Goal: Book appointment/travel/reservation

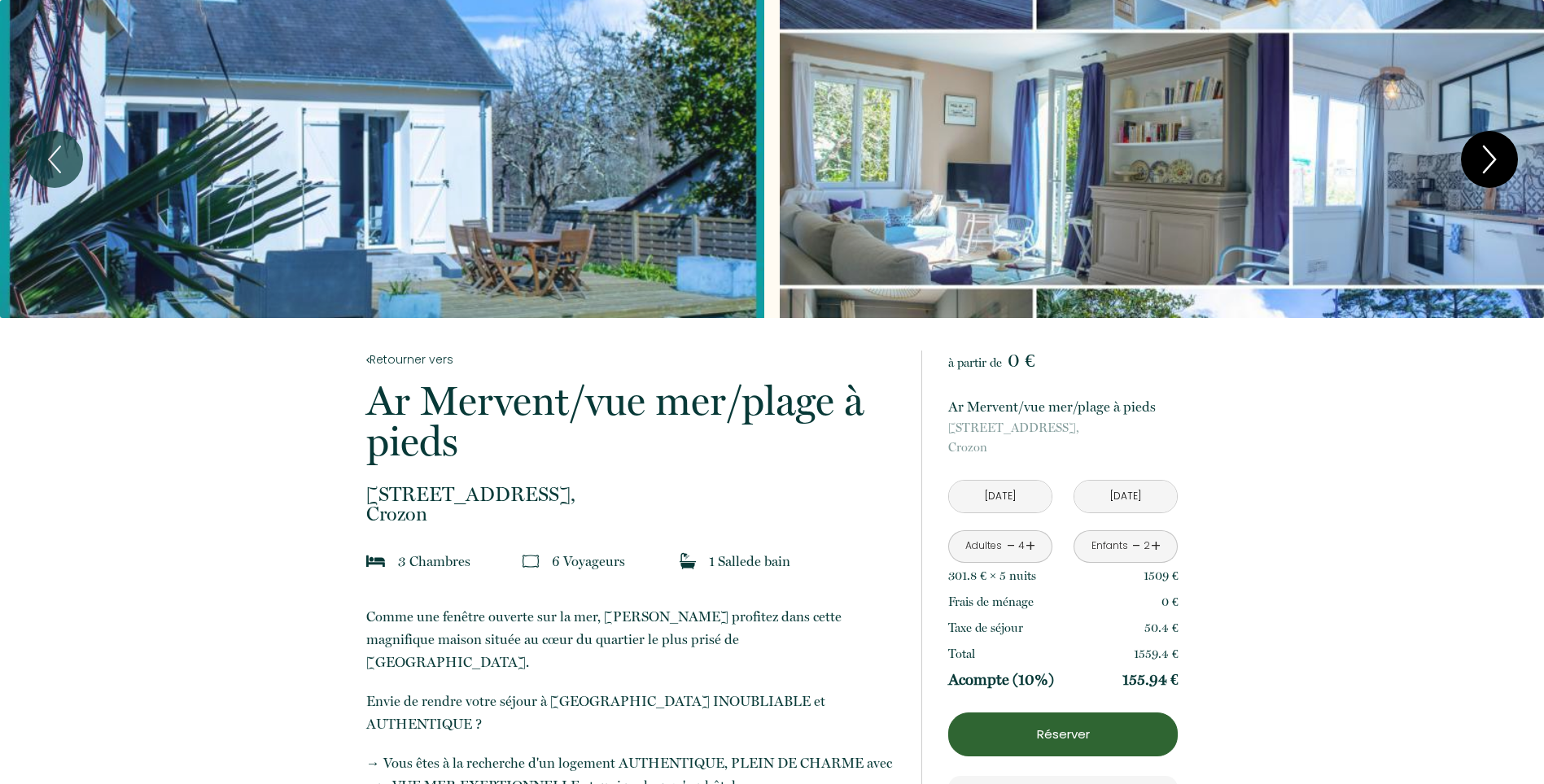
click at [1476, 166] on icon "Next" at bounding box center [1489, 159] width 34 height 49
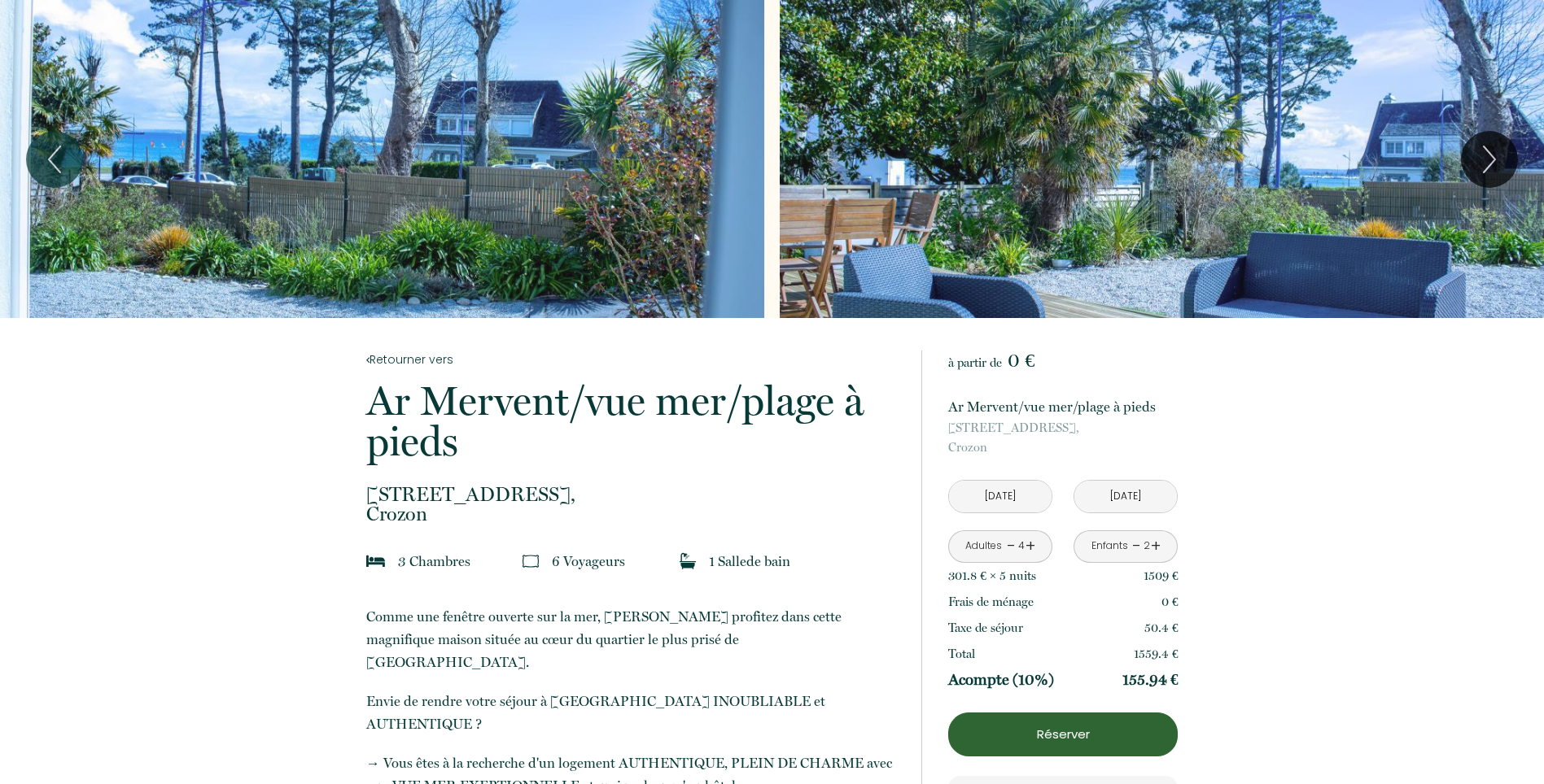
scroll to position [87, 0]
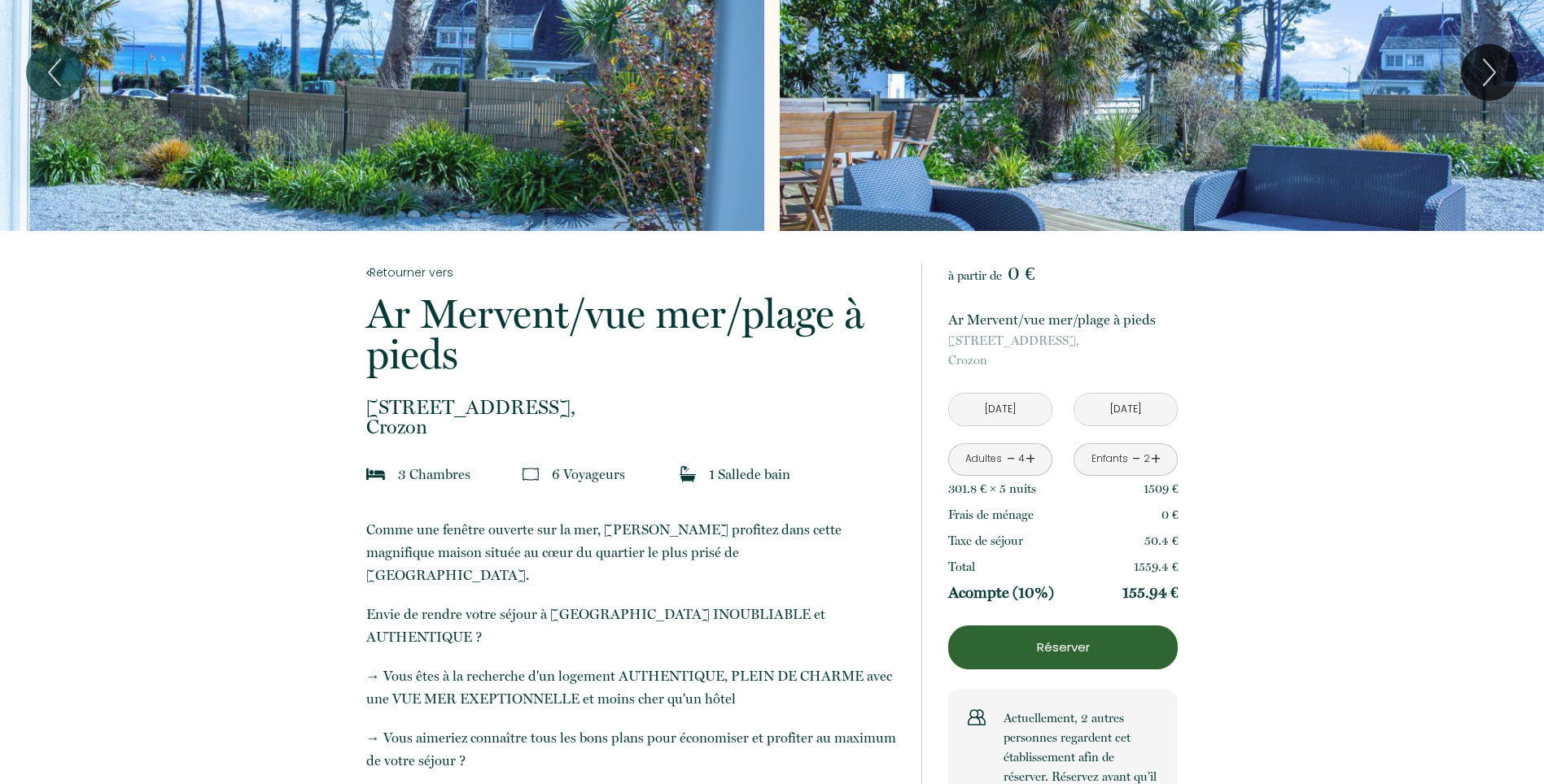
click at [1019, 653] on p "Réserver" at bounding box center [1062, 647] width 218 height 19
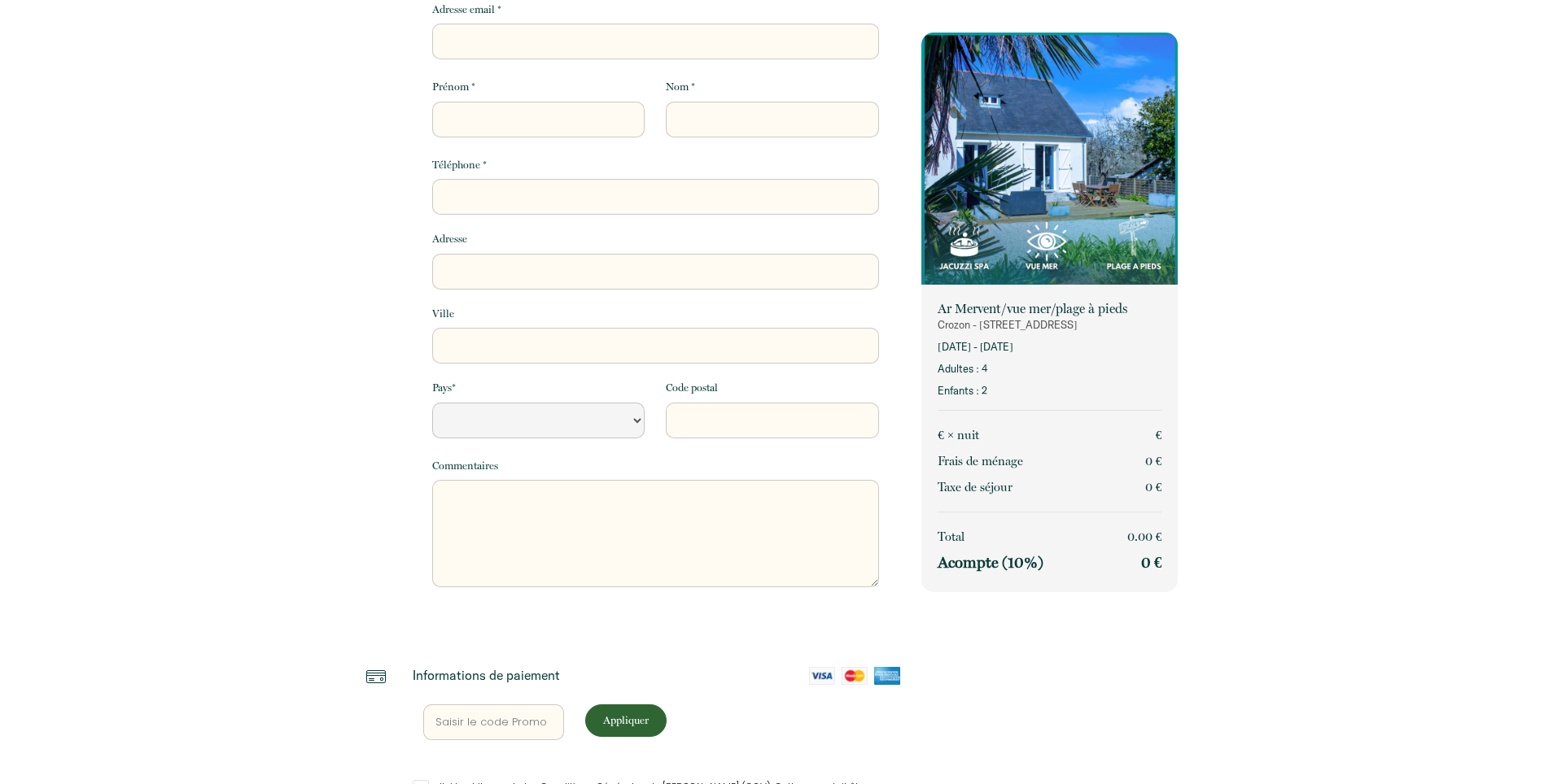
select select "Default select example"
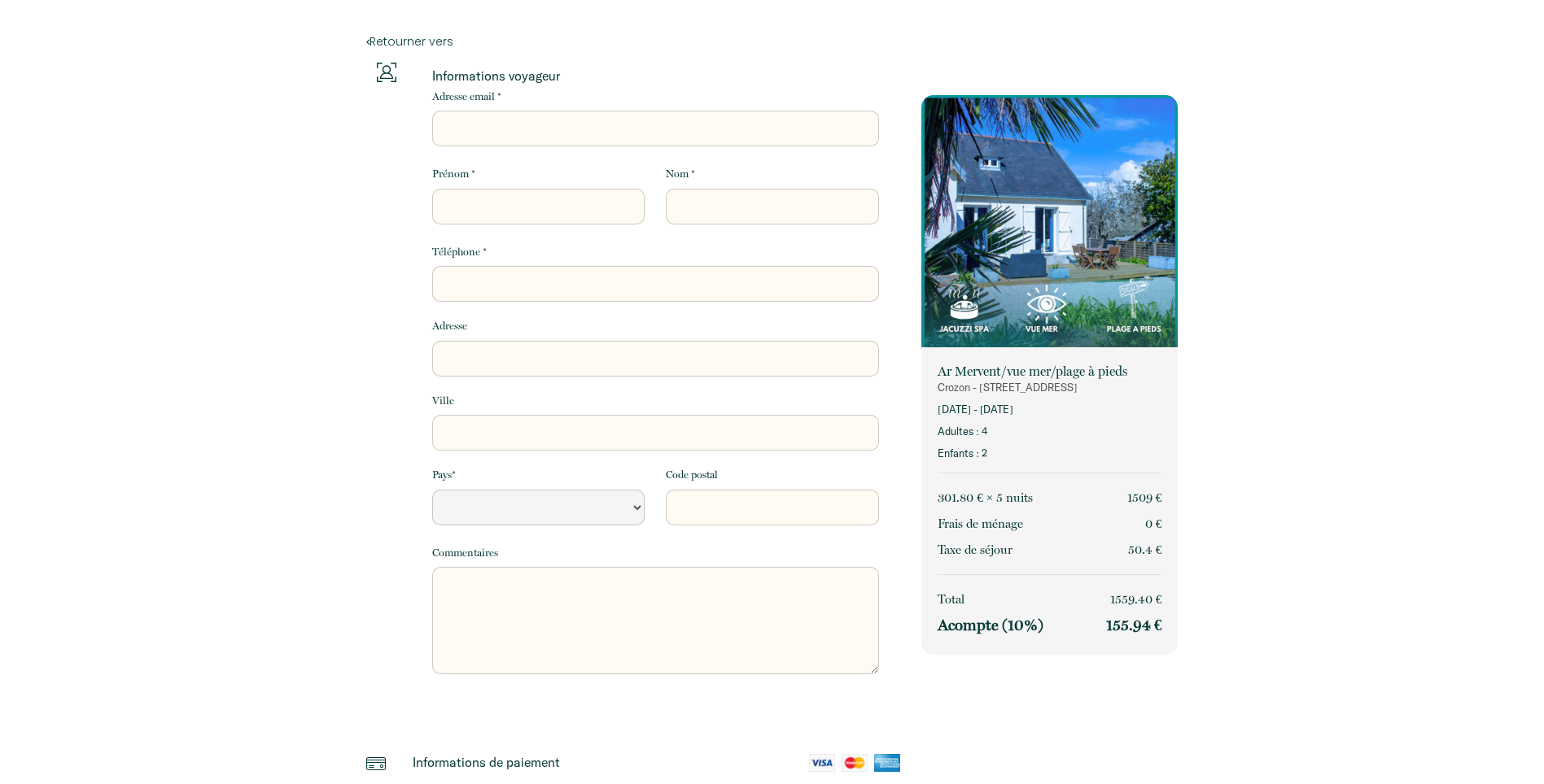
click at [365, 45] on div "Retourner vers" at bounding box center [772, 32] width 833 height 63
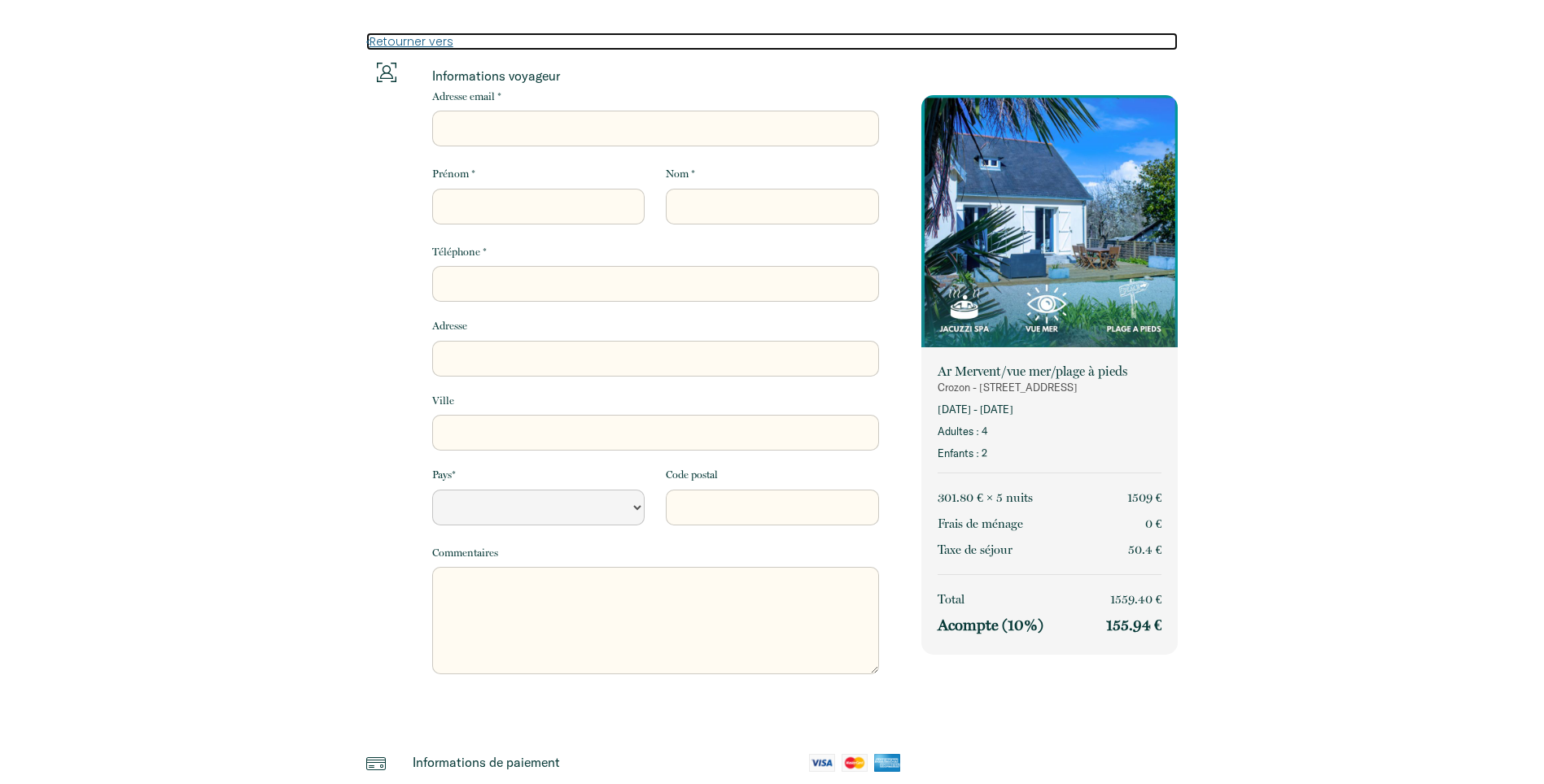
click at [395, 36] on link "Retourner vers" at bounding box center [772, 41] width 812 height 18
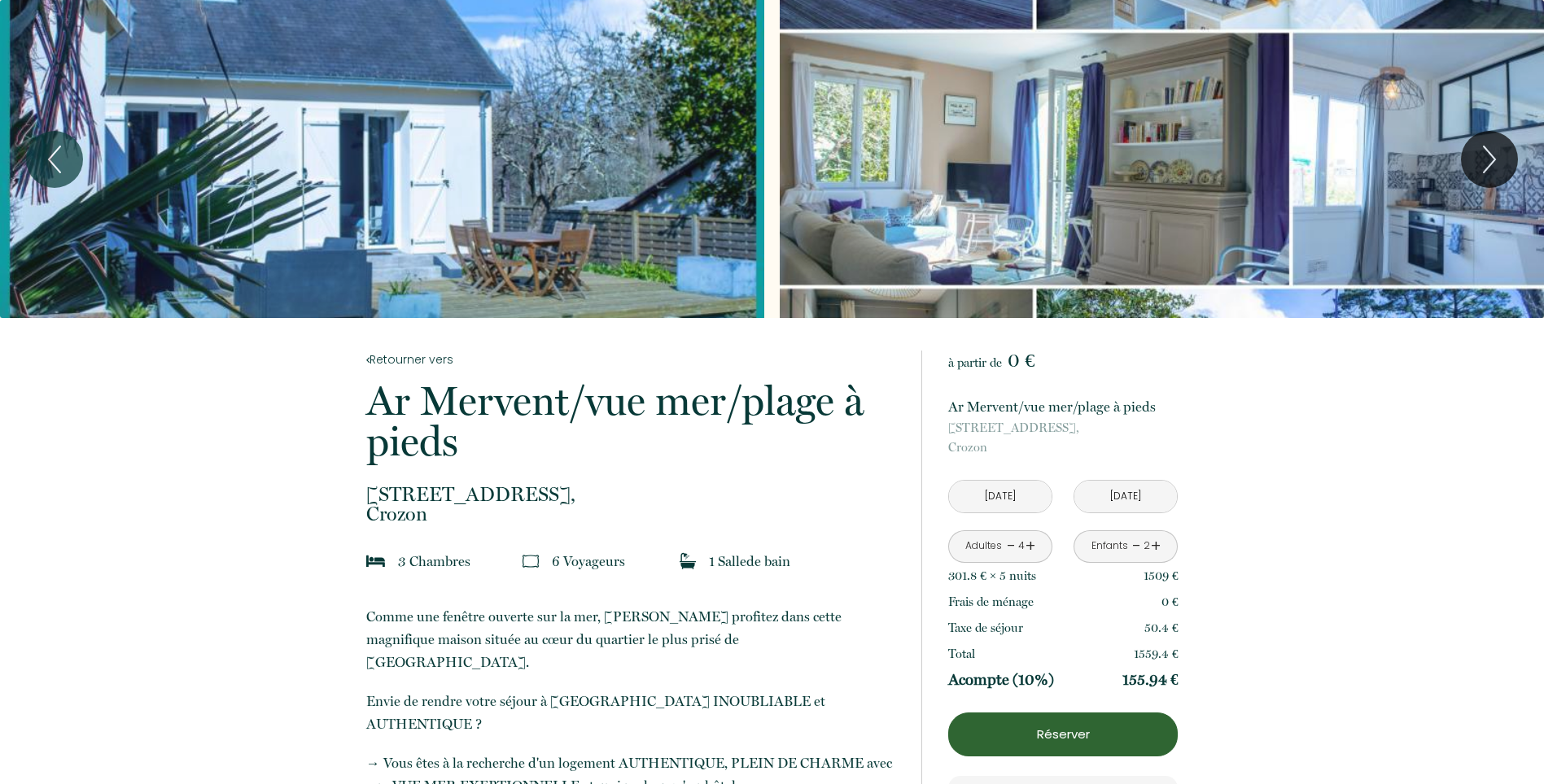
click at [627, 116] on div "Slideshow" at bounding box center [382, 159] width 764 height 318
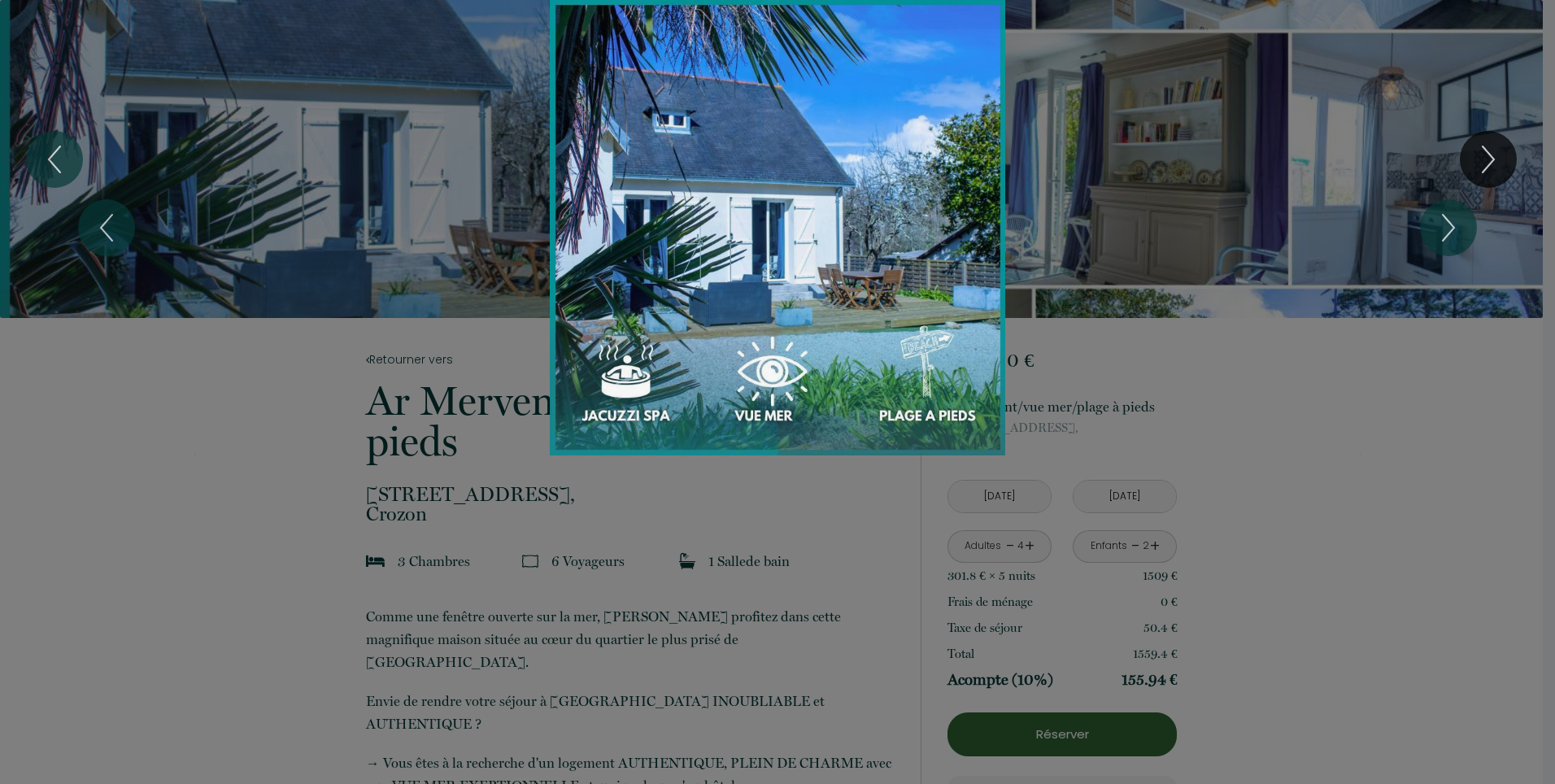
click at [1346, 434] on div "Slideshow" at bounding box center [778, 228] width 1167 height 456
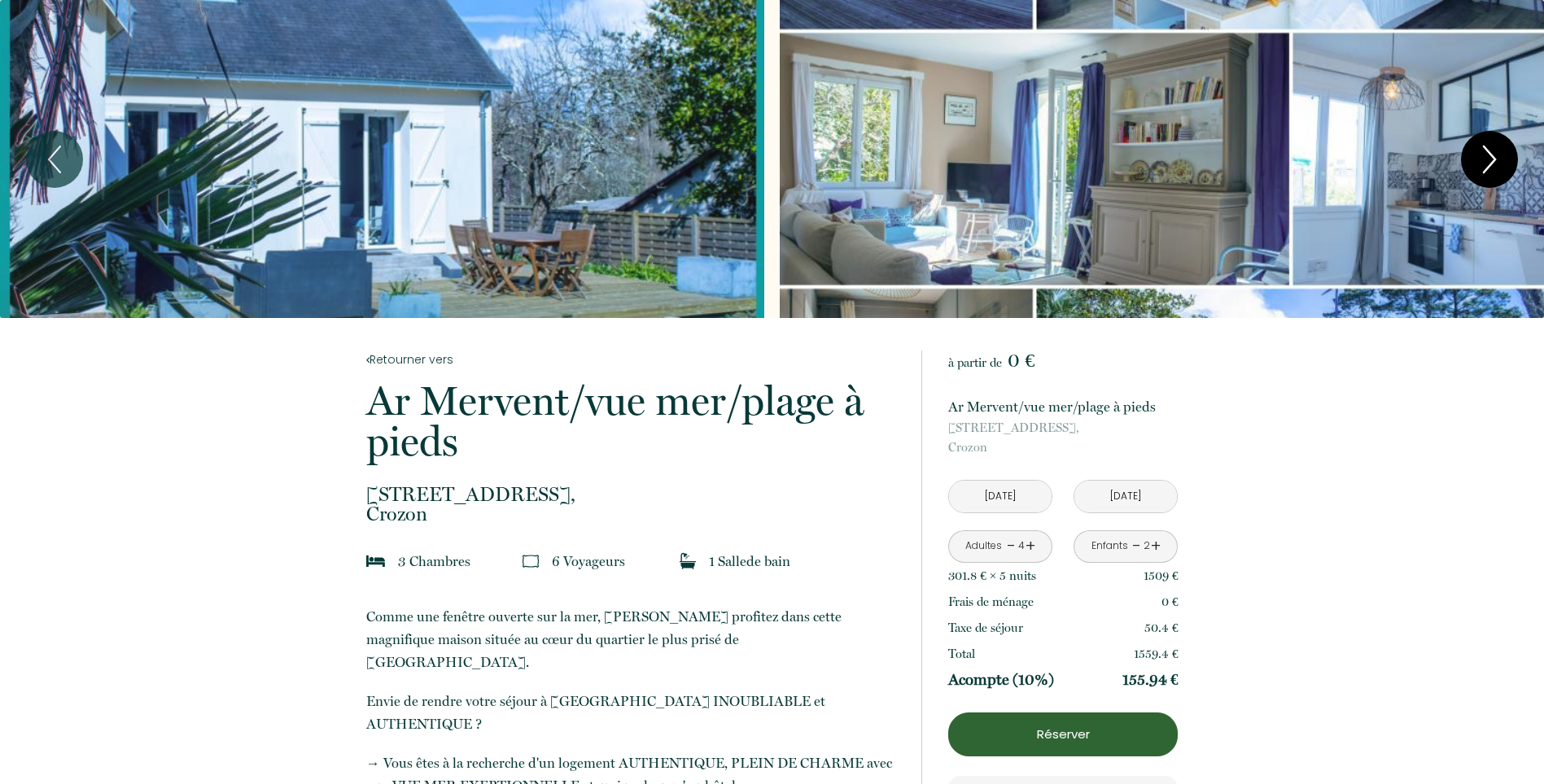
click at [1498, 160] on icon "Next" at bounding box center [1489, 159] width 34 height 49
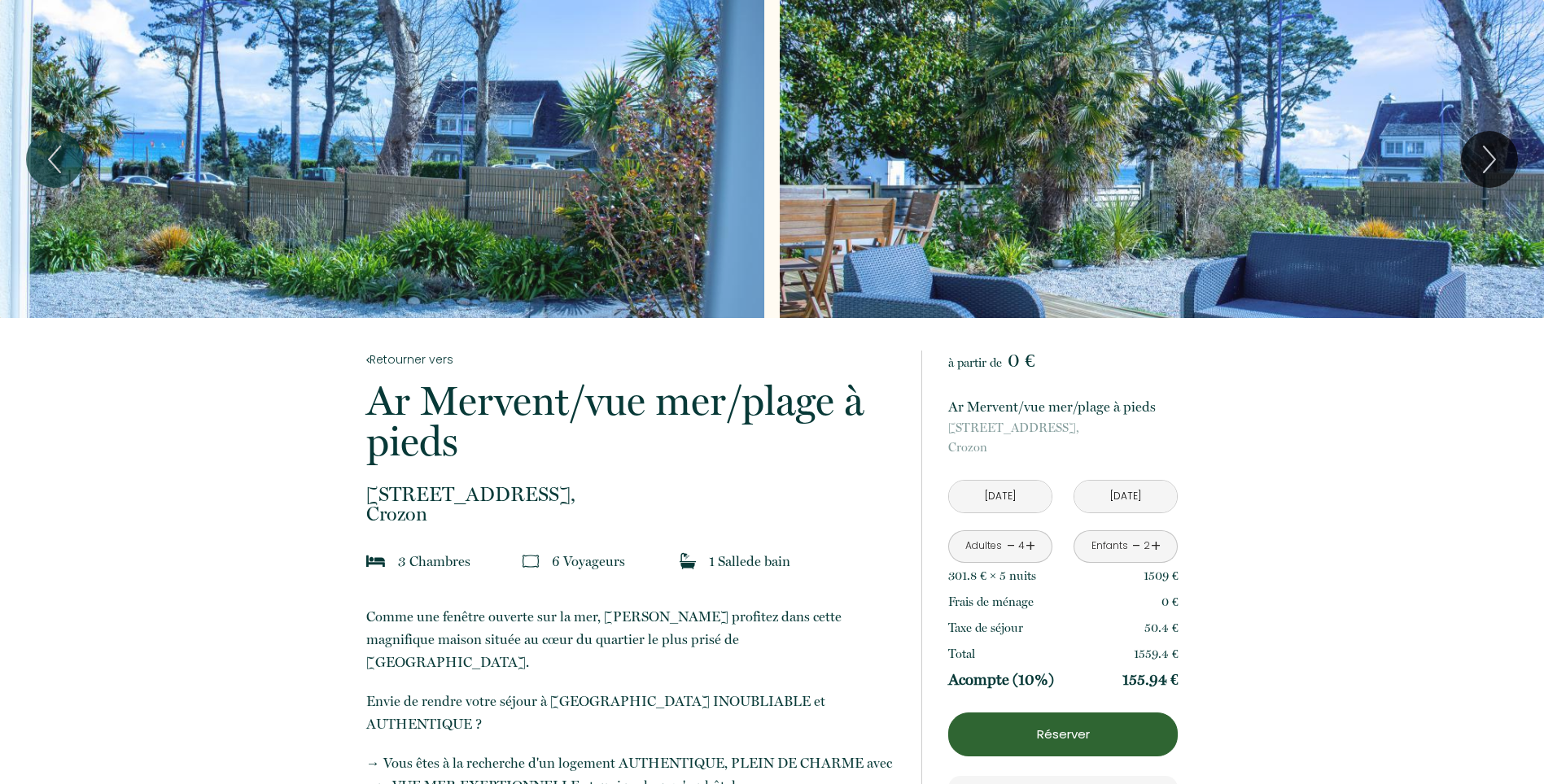
click at [1002, 504] on input "[DATE]" at bounding box center [1000, 497] width 103 height 32
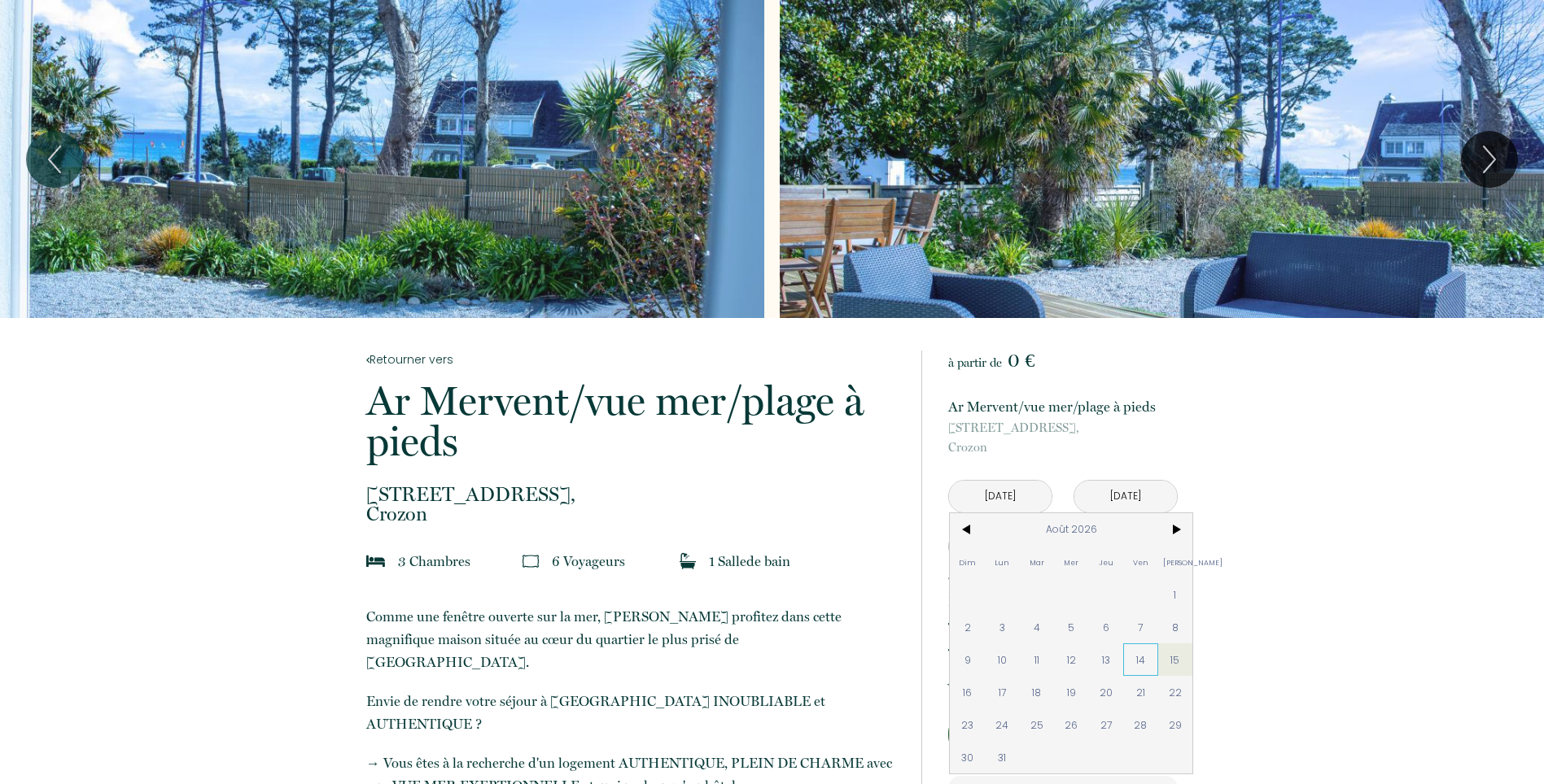
click at [1142, 667] on span "14" at bounding box center [1140, 660] width 35 height 32
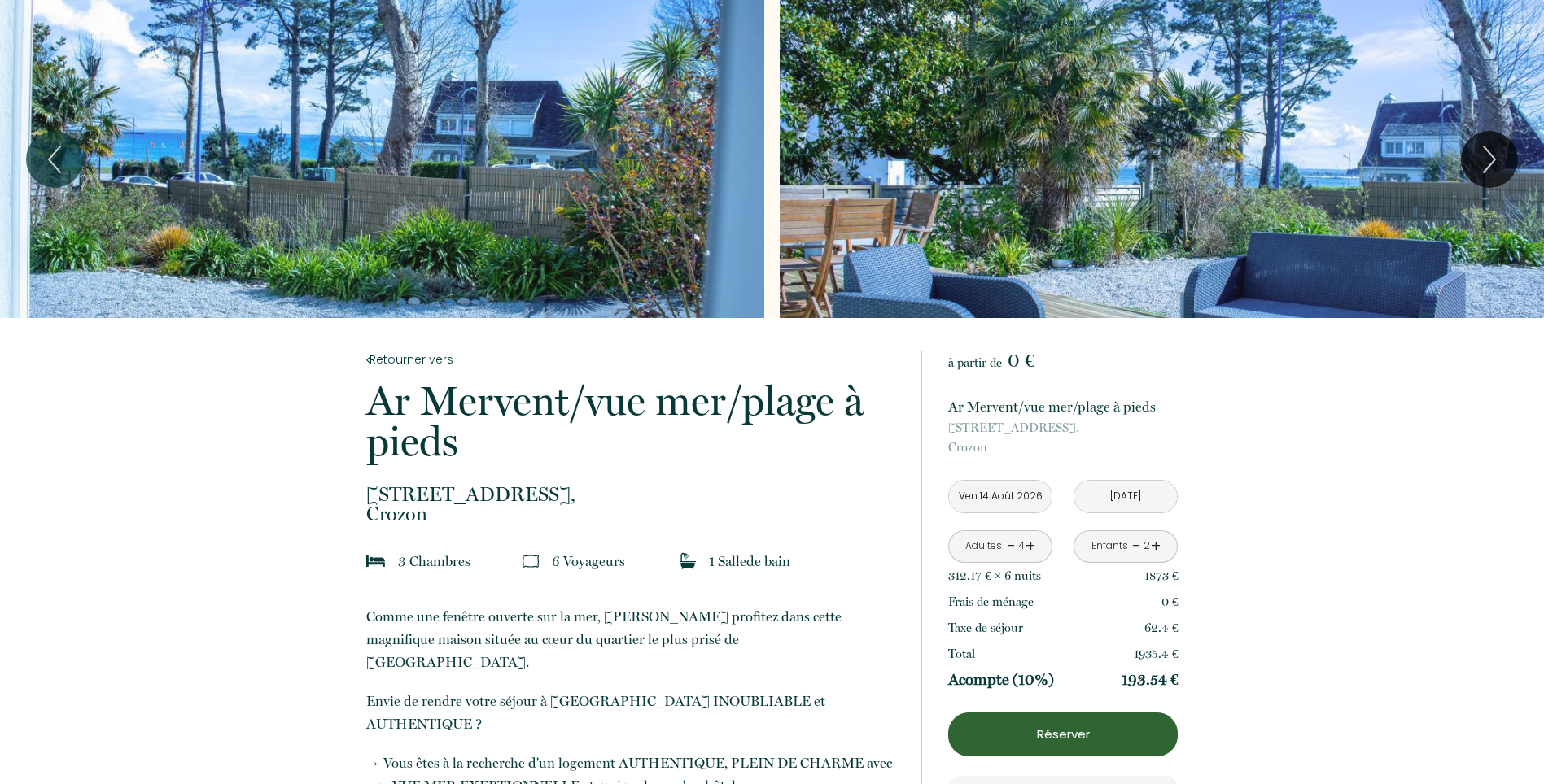
click at [1012, 502] on input "Ven 14 Août 2026" at bounding box center [1000, 497] width 103 height 32
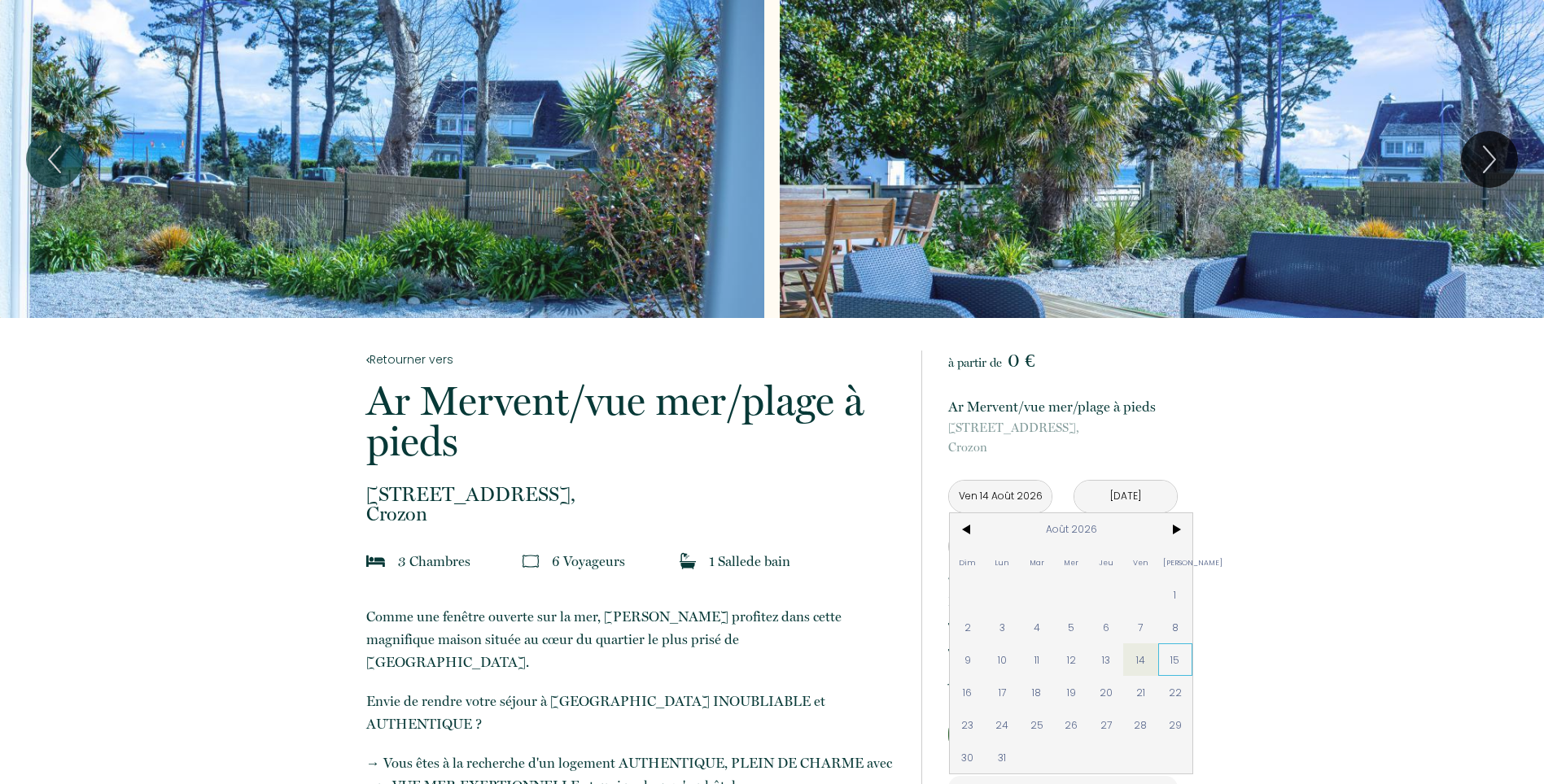
click at [1167, 657] on span "15" at bounding box center [1175, 660] width 35 height 32
type input "[DATE]"
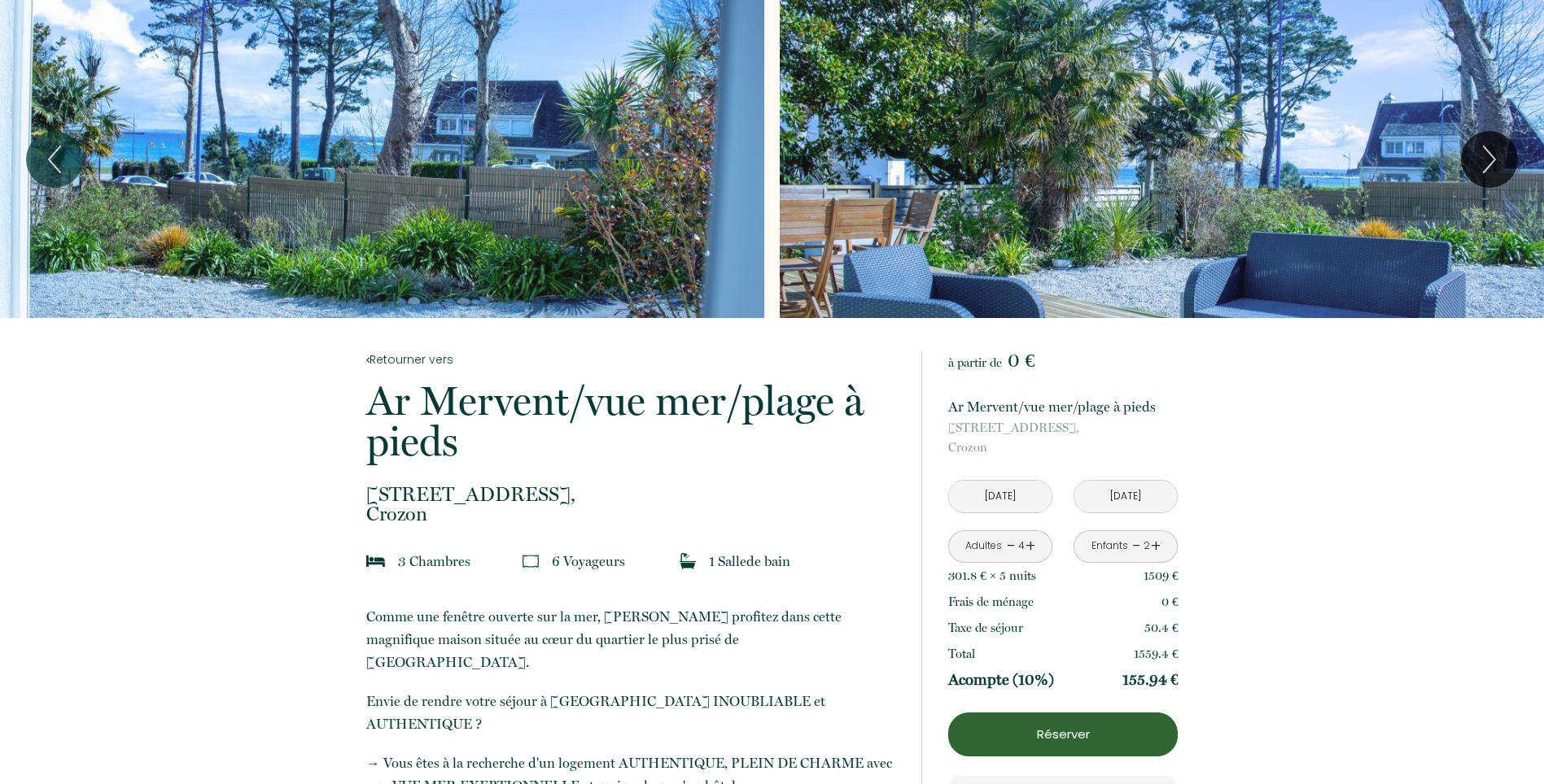
click at [1109, 498] on input "[DATE]" at bounding box center [1125, 497] width 103 height 32
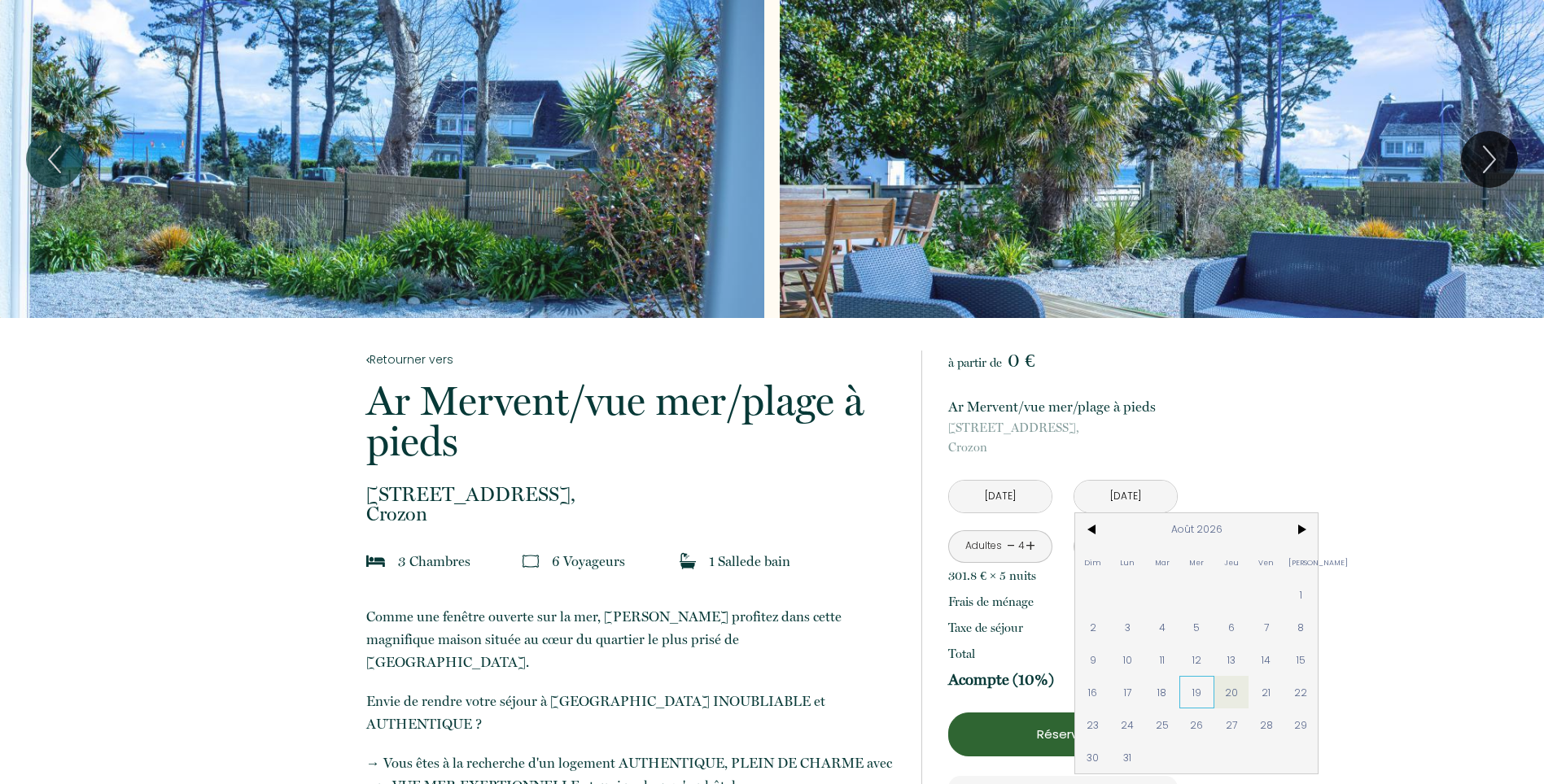
click at [1181, 690] on span "19" at bounding box center [1197, 692] width 35 height 32
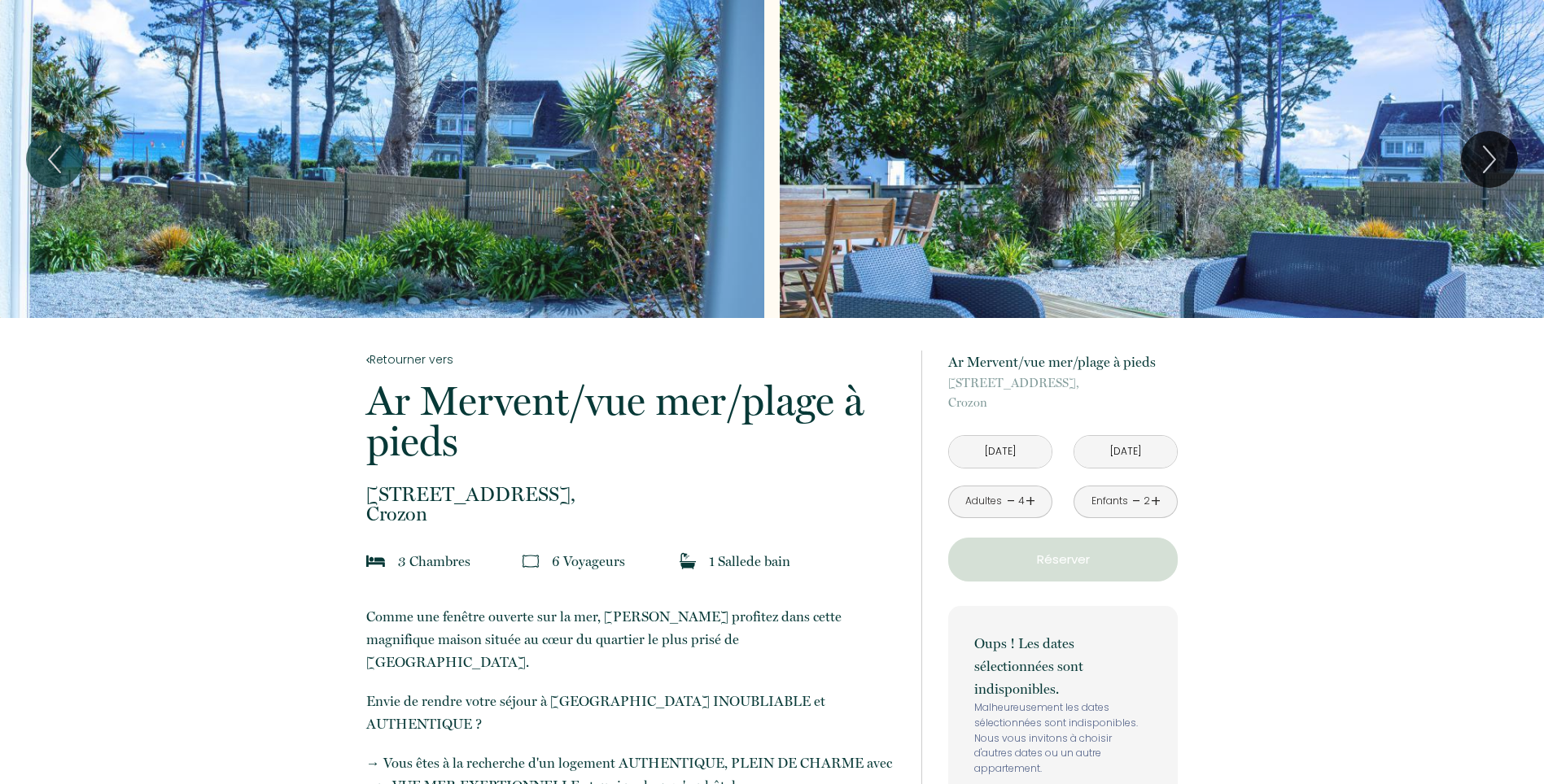
scroll to position [87, 0]
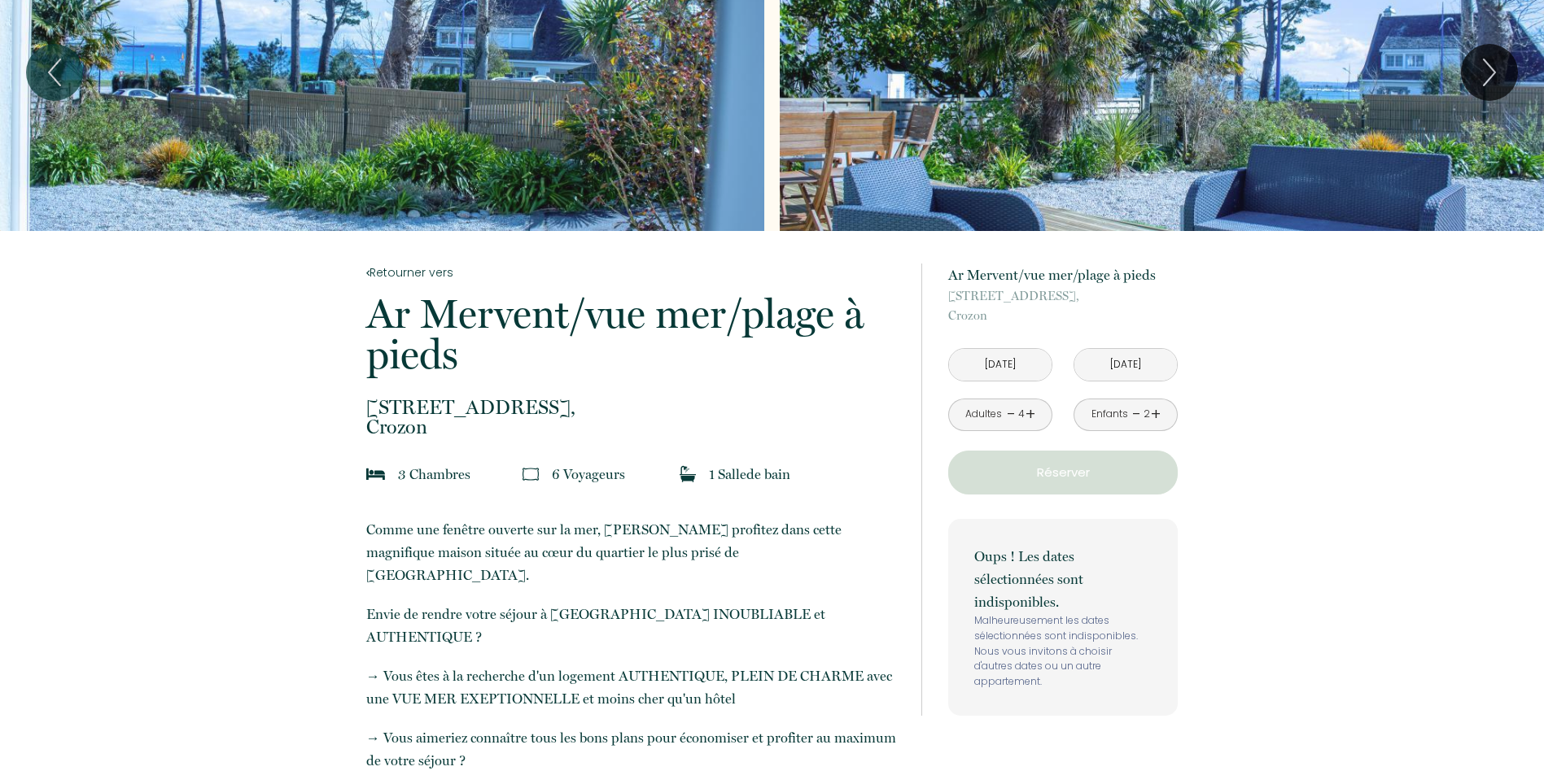
click at [1118, 369] on input "Mer 19 Août 2026" at bounding box center [1125, 364] width 103 height 32
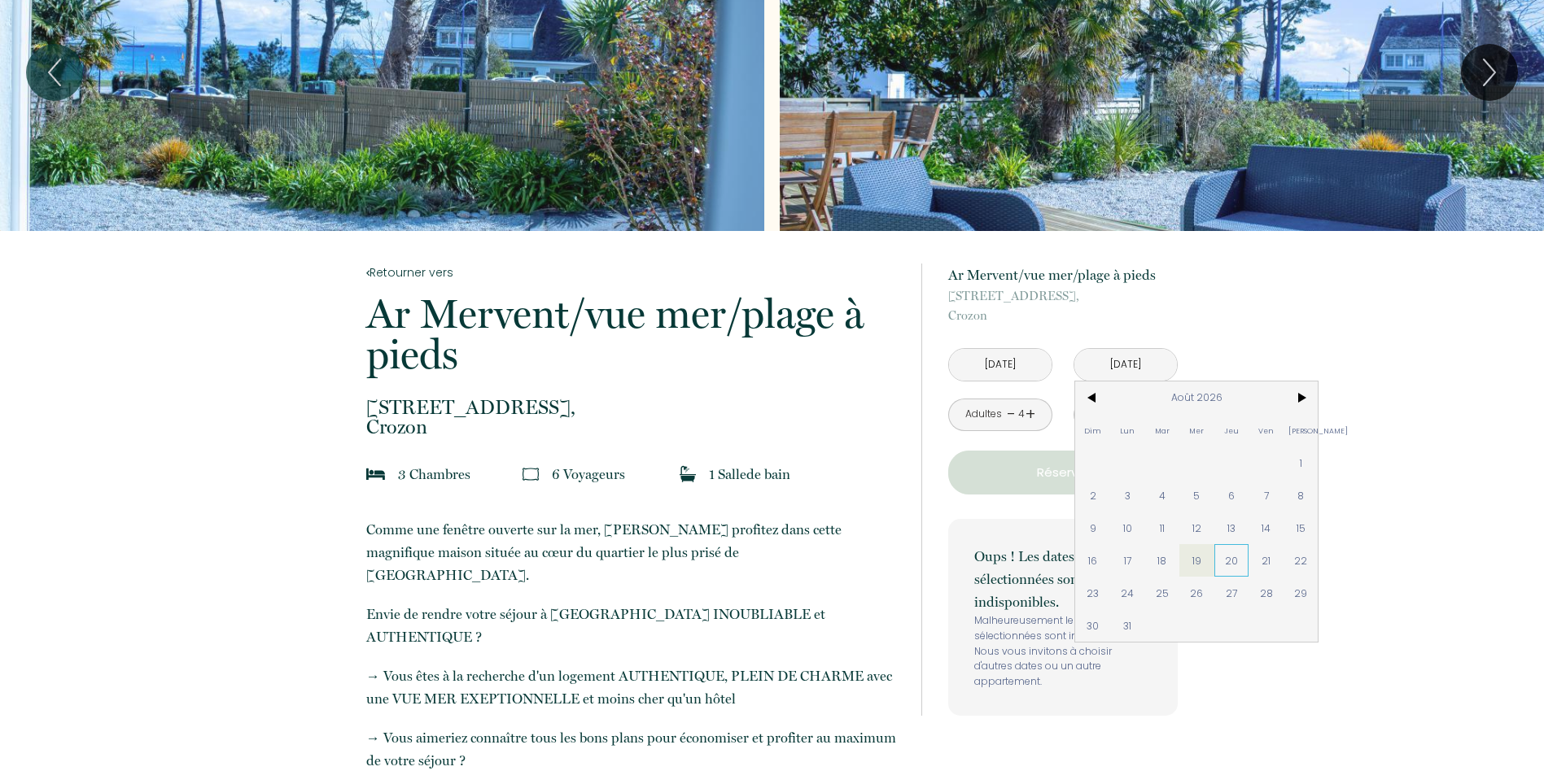
click at [1234, 563] on span "20" at bounding box center [1231, 560] width 35 height 32
type input "[DATE]"
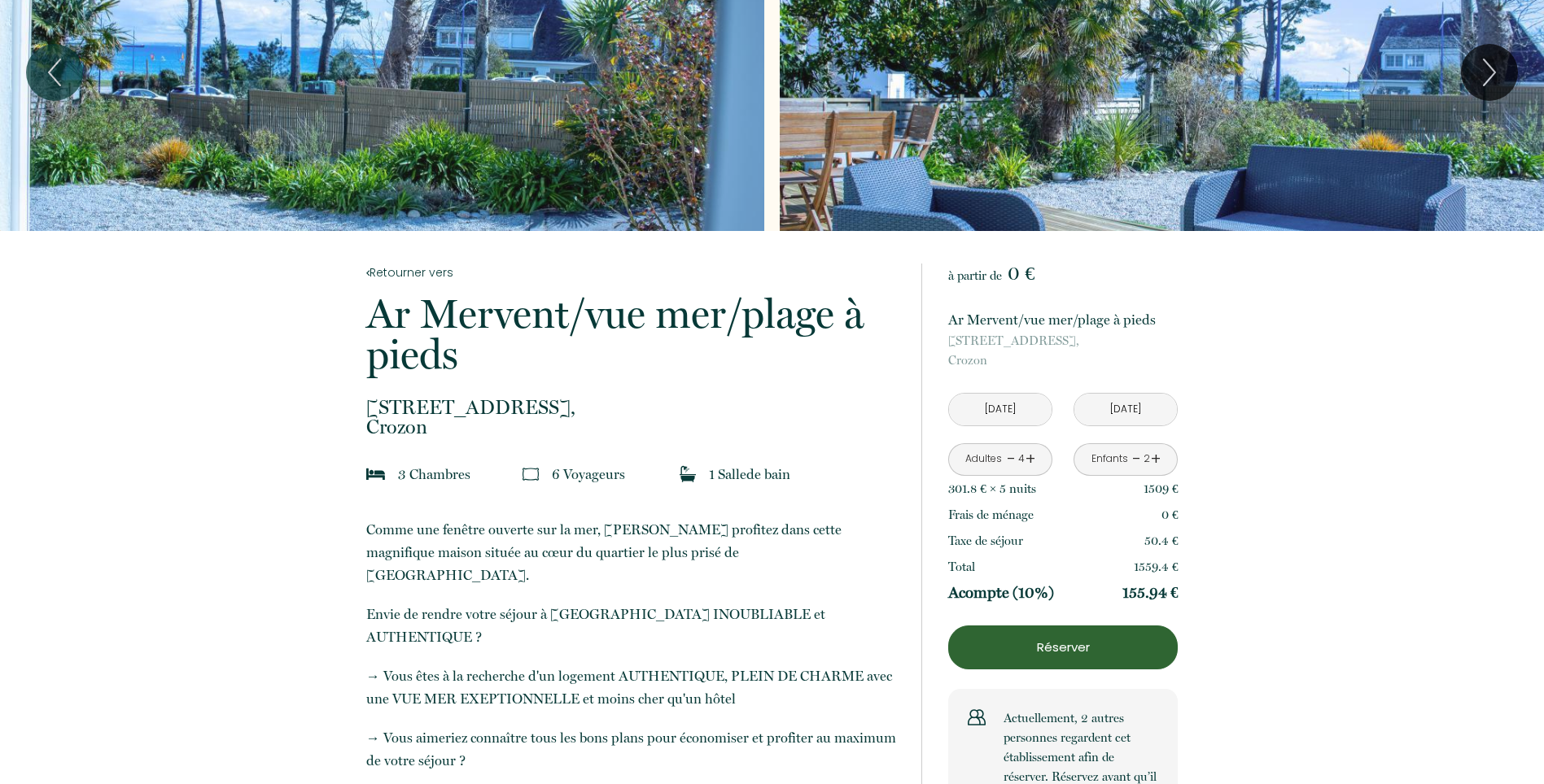
click at [1014, 413] on input "[DATE]" at bounding box center [1000, 409] width 103 height 32
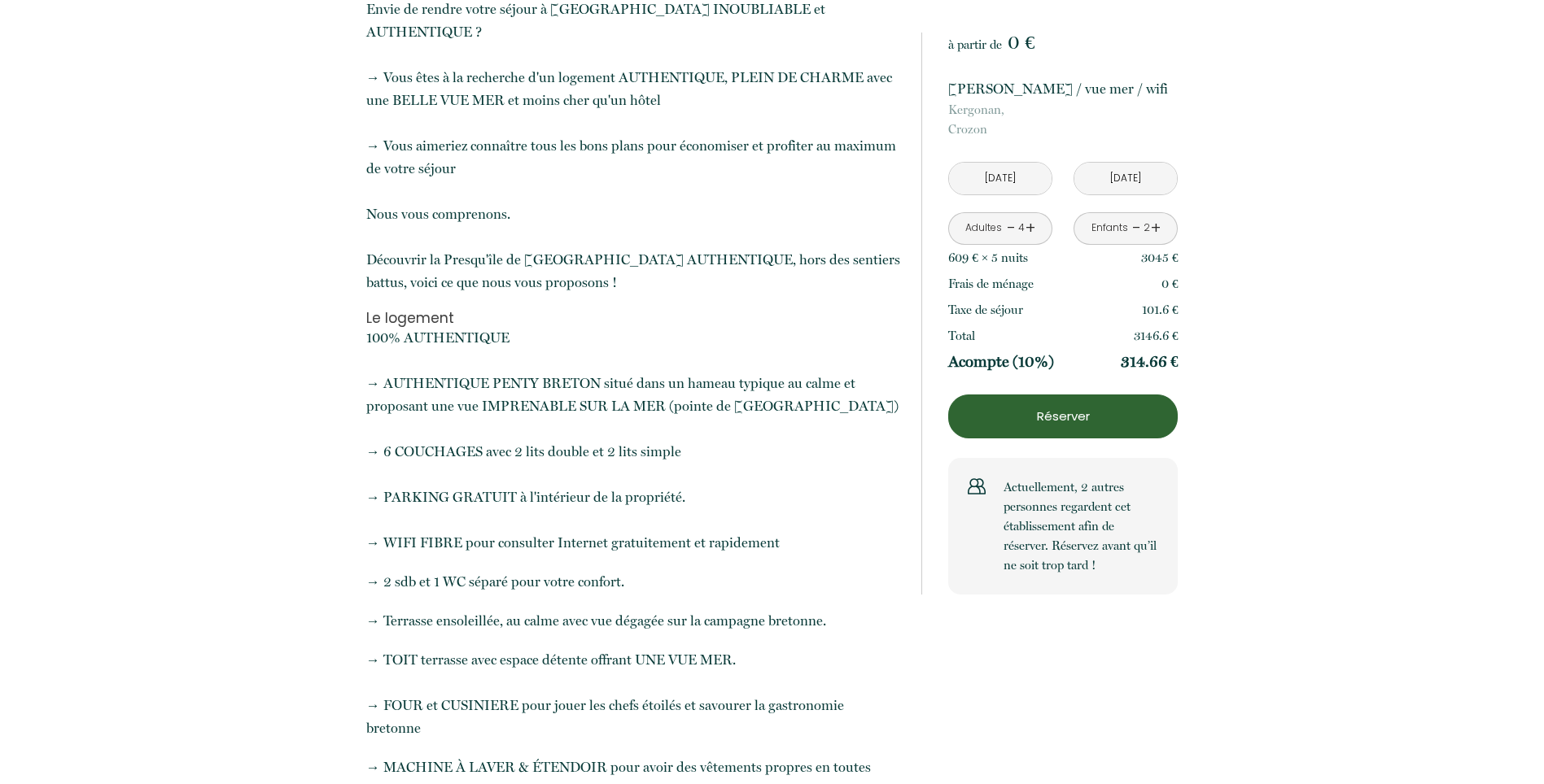
scroll to position [694, 0]
